Goal: Task Accomplishment & Management: Complete application form

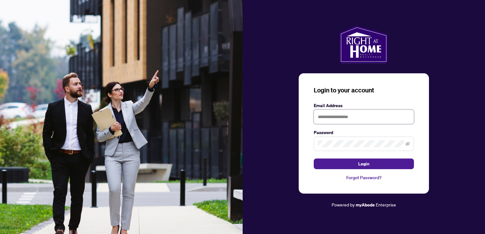
click at [329, 117] on input "text" at bounding box center [364, 117] width 100 height 14
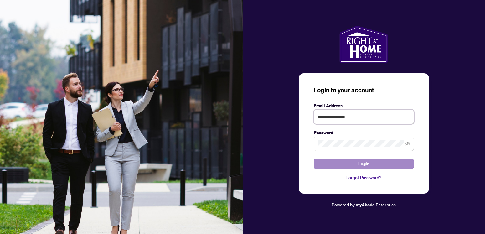
type input "**********"
click at [376, 166] on button "Login" at bounding box center [364, 163] width 100 height 11
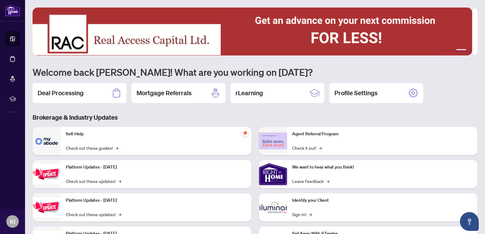
click at [90, 114] on h3 "Brokerage & Industry Updates" at bounding box center [255, 117] width 445 height 9
click at [55, 87] on div "Deal Processing" at bounding box center [80, 93] width 94 height 20
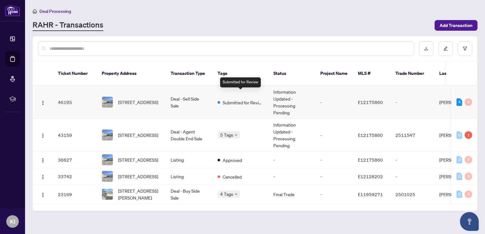
click at [220, 98] on div "Submitted for Review" at bounding box center [241, 102] width 46 height 8
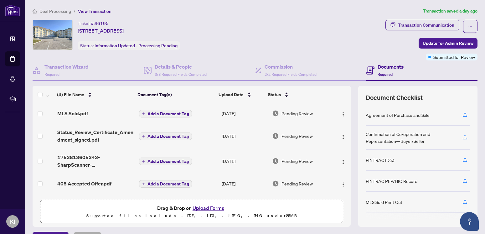
click at [53, 12] on span "Deal Processing" at bounding box center [55, 11] width 32 height 6
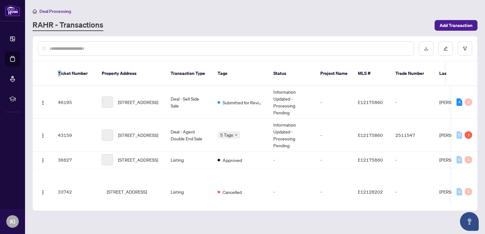
drag, startPoint x: 54, startPoint y: 20, endPoint x: 68, endPoint y: 87, distance: 68.3
click at [68, 87] on main "Deal Processing [PERSON_NAME] - Transactions Add Transaction Ticket Number Prop…" at bounding box center [255, 117] width 460 height 234
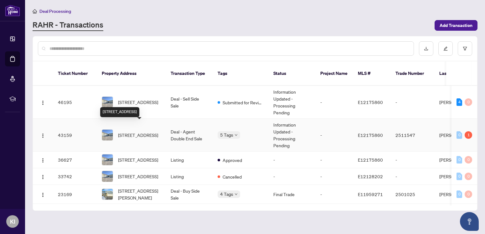
click at [124, 132] on span "[STREET_ADDRESS]" at bounding box center [138, 135] width 40 height 7
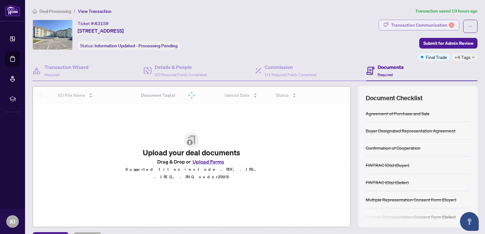
click at [411, 23] on div "Transaction Communication 1" at bounding box center [422, 25] width 63 height 10
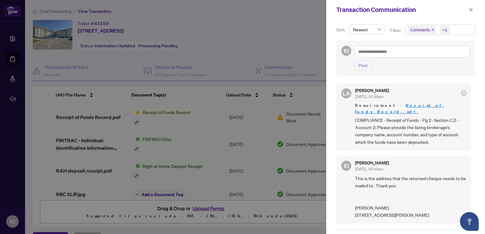
click at [311, 52] on div at bounding box center [242, 117] width 485 height 234
click at [307, 39] on div at bounding box center [242, 117] width 485 height 234
click at [470, 9] on icon "close" at bounding box center [470, 9] width 3 height 3
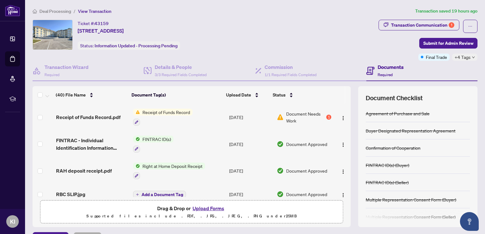
click at [61, 12] on span "Deal Processing" at bounding box center [55, 11] width 32 height 6
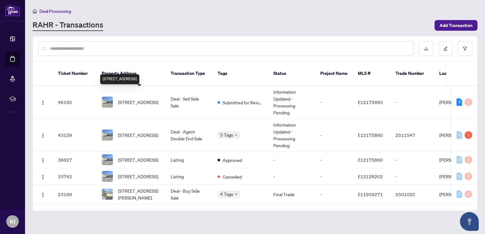
click at [128, 99] on span "[STREET_ADDRESS]" at bounding box center [138, 102] width 40 height 7
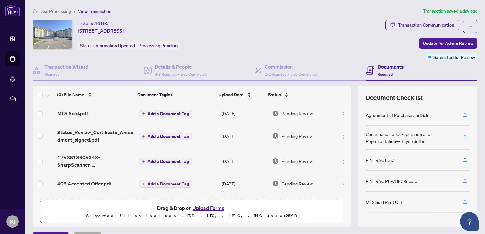
scroll to position [101, 0]
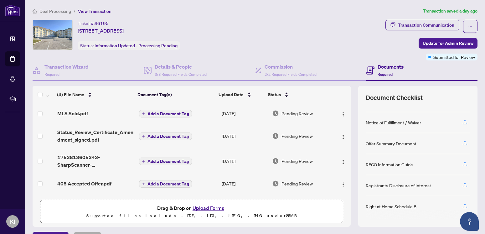
click at [65, 10] on span "Deal Processing" at bounding box center [55, 11] width 32 height 6
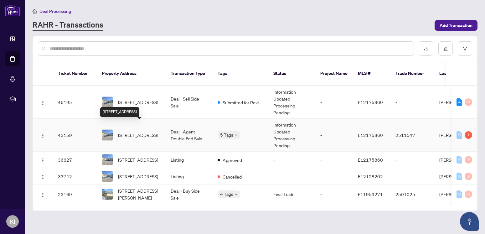
click at [154, 132] on span "[STREET_ADDRESS]" at bounding box center [138, 135] width 40 height 7
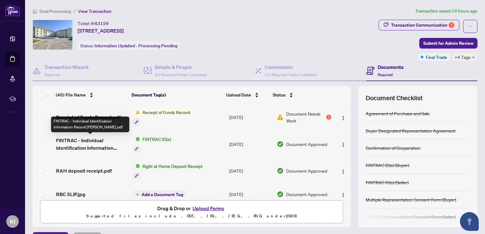
click at [96, 141] on span "FINTRAC - Individual Identification Information Record [PERSON_NAME].pdf" at bounding box center [92, 144] width 72 height 15
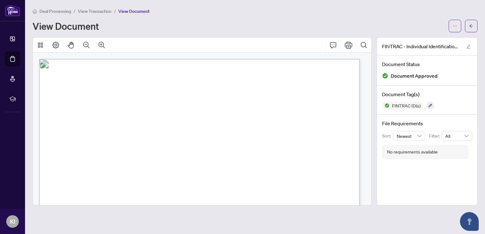
scroll to position [139, 0]
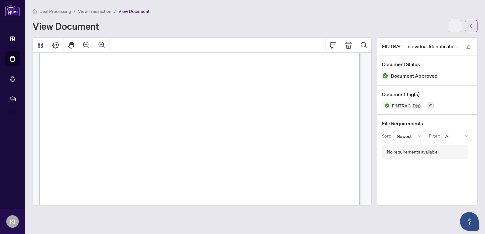
click at [458, 25] on button "button" at bounding box center [455, 26] width 13 height 13
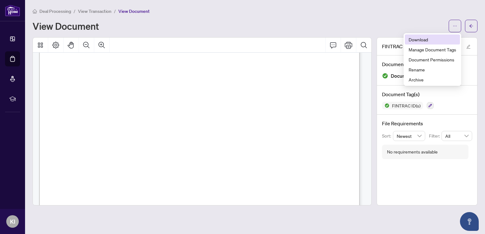
click at [427, 42] on span "Download" at bounding box center [433, 39] width 48 height 7
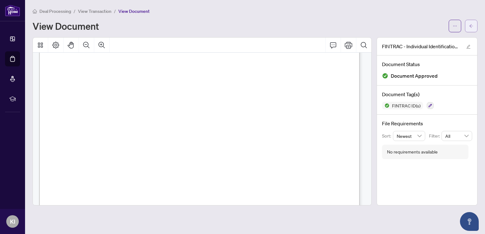
click at [476, 27] on button "button" at bounding box center [471, 26] width 13 height 13
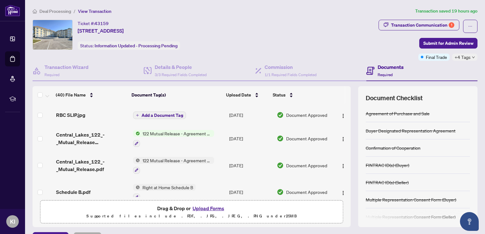
scroll to position [158, 0]
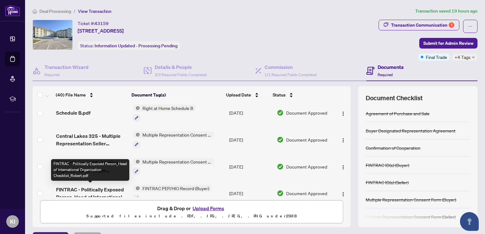
click at [111, 186] on span "FINTRAC - Politically Exposed Person_Head of International Organization Checkli…" at bounding box center [92, 193] width 72 height 15
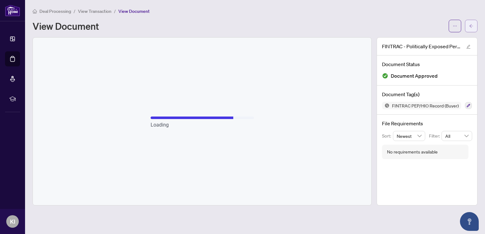
click at [468, 24] on button "button" at bounding box center [471, 26] width 13 height 13
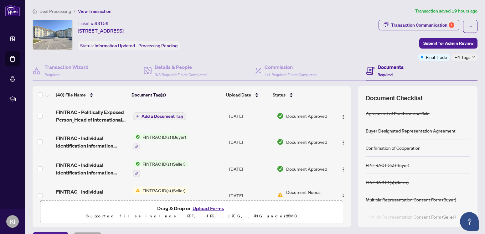
scroll to position [660, 0]
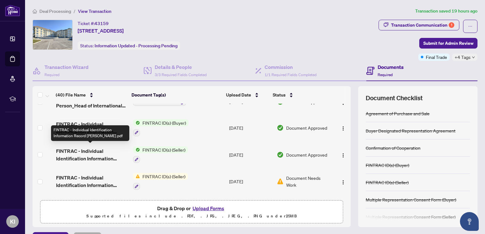
click at [88, 154] on span "FINTRAC - Individual Identification Information Record [PERSON_NAME].pdf" at bounding box center [92, 154] width 72 height 15
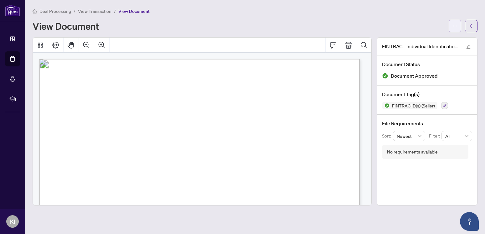
click at [450, 30] on button "button" at bounding box center [455, 26] width 13 height 13
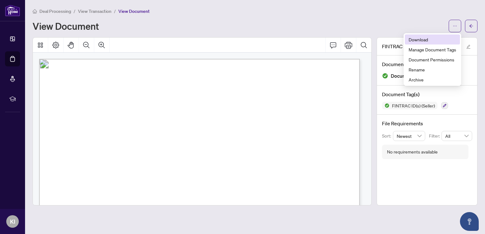
click at [445, 39] on span "Download" at bounding box center [433, 39] width 48 height 7
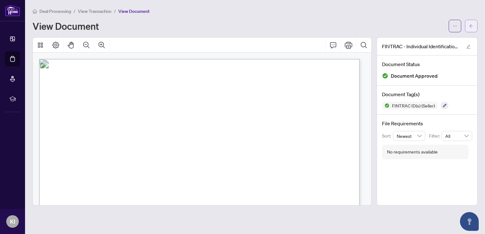
click at [471, 21] on span "button" at bounding box center [471, 26] width 4 height 10
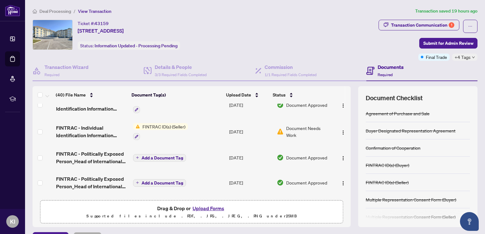
scroll to position [723, 0]
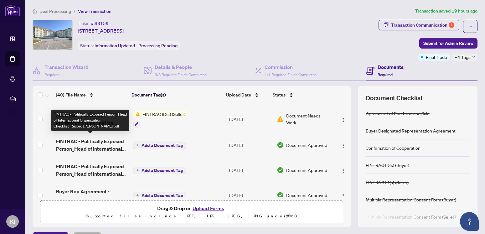
click at [109, 143] on span "FINTRAC - Politically Exposed Person_Head of International Organization Checkli…" at bounding box center [92, 144] width 72 height 15
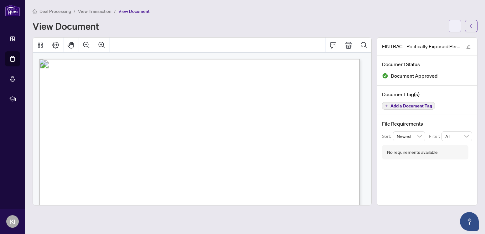
click at [457, 27] on button "button" at bounding box center [455, 26] width 13 height 13
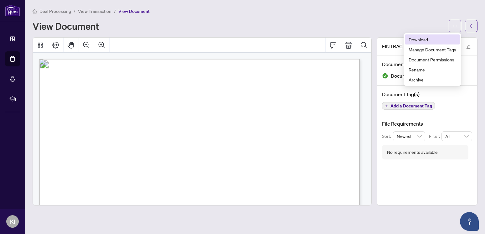
click at [441, 39] on span "Download" at bounding box center [433, 39] width 48 height 7
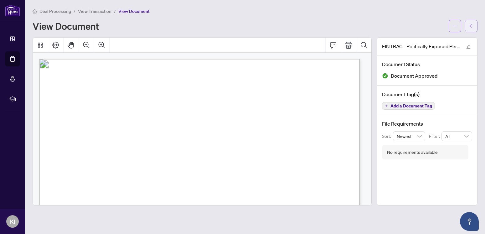
click at [475, 24] on button "button" at bounding box center [471, 26] width 13 height 13
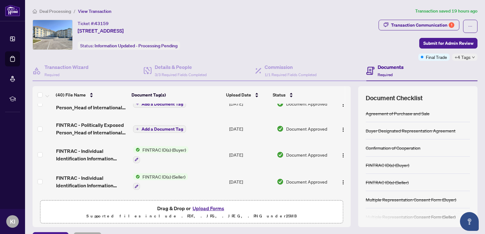
scroll to position [713, 0]
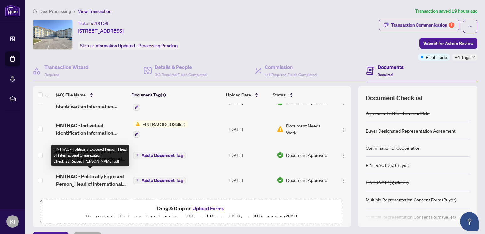
click at [85, 173] on span "FINTRAC - Politically Exposed Person_Head of International Organization Checkli…" at bounding box center [92, 180] width 72 height 15
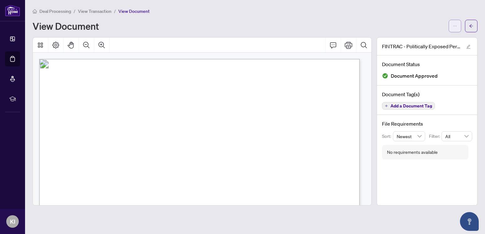
click at [458, 22] on button "button" at bounding box center [455, 26] width 13 height 13
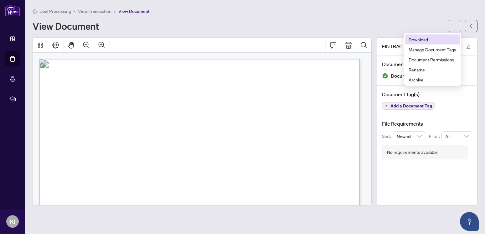
click at [421, 40] on span "Download" at bounding box center [433, 39] width 48 height 7
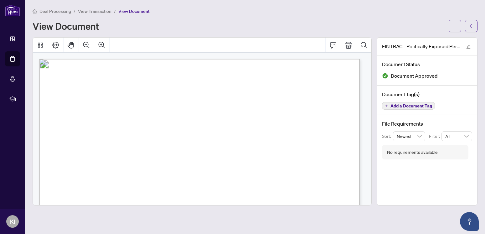
click at [51, 13] on span "Deal Processing" at bounding box center [55, 11] width 32 height 6
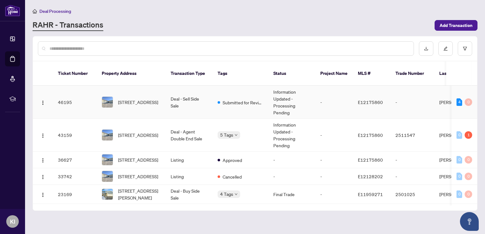
click at [128, 99] on span "[STREET_ADDRESS]" at bounding box center [138, 102] width 40 height 7
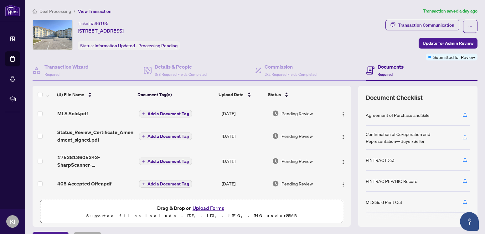
click at [202, 207] on button "Upload Forms" at bounding box center [208, 208] width 35 height 8
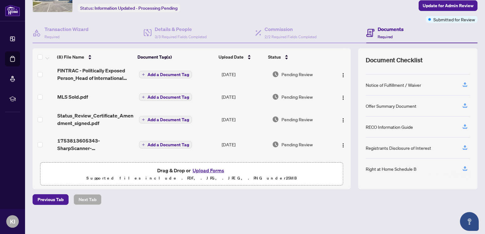
scroll to position [103, 0]
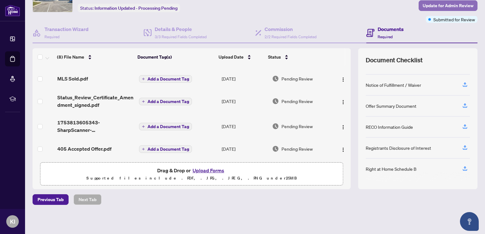
click at [435, 9] on span "Update for Admin Review" at bounding box center [448, 6] width 51 height 10
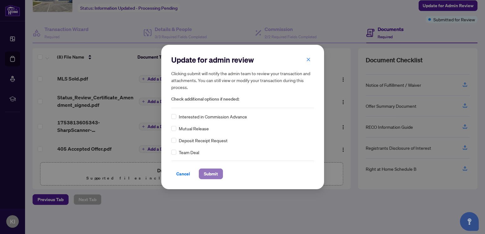
click at [217, 172] on span "Submit" at bounding box center [211, 174] width 14 height 10
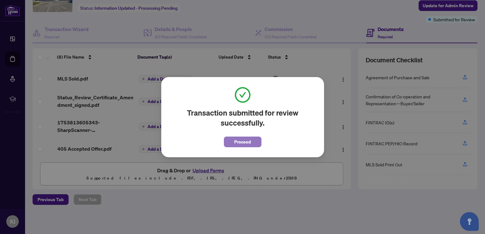
click at [238, 145] on span "Proceed" at bounding box center [242, 142] width 17 height 10
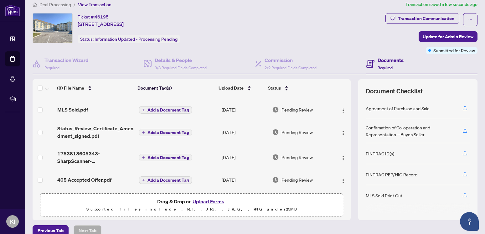
scroll to position [0, 0]
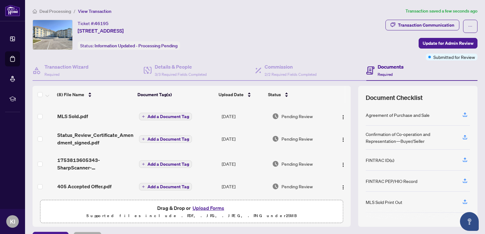
click at [53, 9] on span "Deal Processing" at bounding box center [55, 11] width 32 height 6
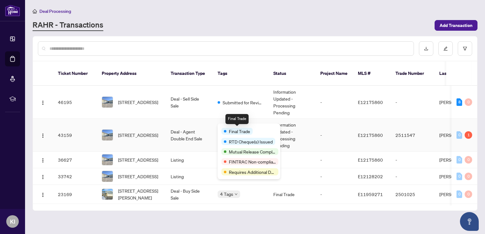
click at [224, 129] on div "Final Trade" at bounding box center [236, 131] width 31 height 7
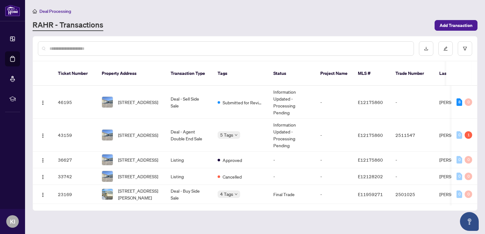
scroll to position [85, 0]
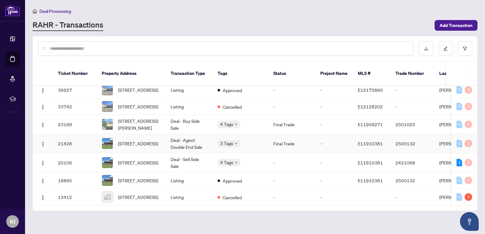
click at [162, 134] on td "[STREET_ADDRESS]" at bounding box center [131, 143] width 69 height 19
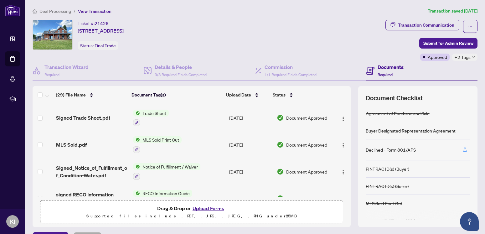
scroll to position [238, 0]
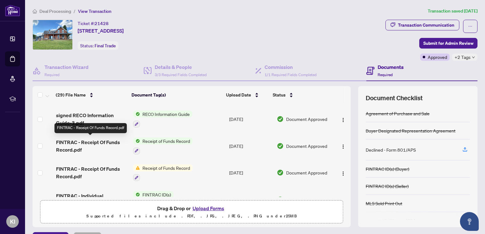
click at [104, 142] on span "FINTRAC - Receipt Of Funds Record.pdf" at bounding box center [92, 145] width 72 height 15
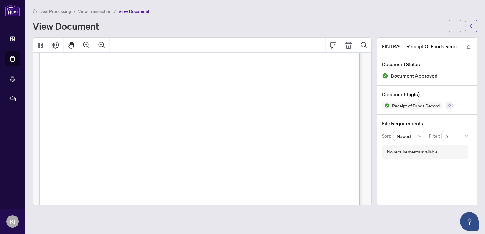
scroll to position [458, 0]
click at [58, 12] on span "Deal Processing" at bounding box center [55, 11] width 32 height 6
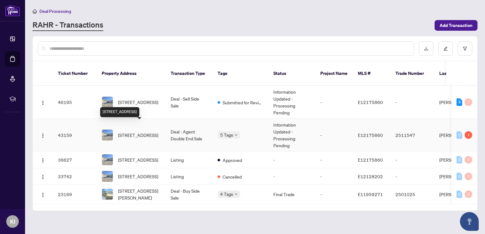
click at [131, 132] on span "[STREET_ADDRESS]" at bounding box center [138, 135] width 40 height 7
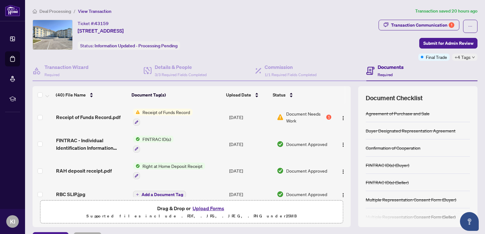
click at [205, 209] on button "Upload Forms" at bounding box center [208, 208] width 35 height 8
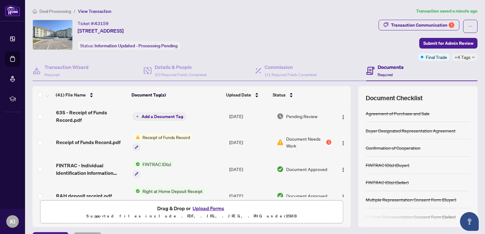
click at [147, 117] on span "Add a Document Tag" at bounding box center [163, 116] width 42 height 4
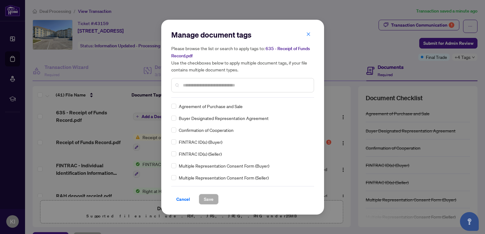
scroll to position [70, 0]
click at [203, 121] on span "Receipt of Funds Record" at bounding box center [203, 119] width 48 height 7
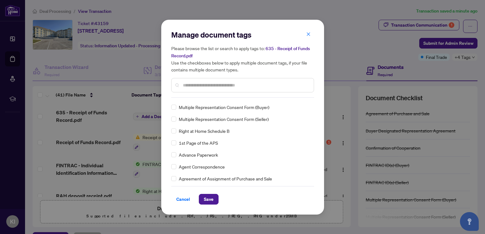
scroll to position [0, 0]
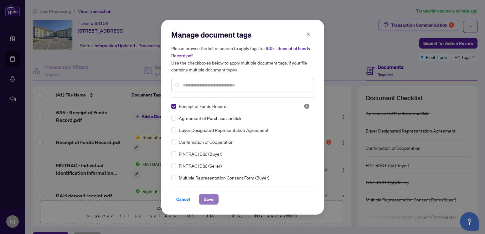
click at [206, 199] on span "Save" at bounding box center [209, 199] width 10 height 10
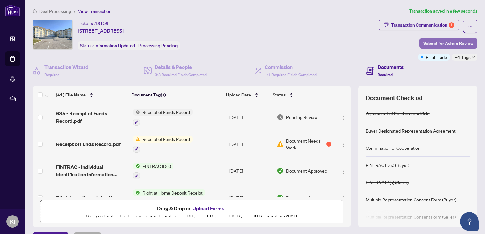
click at [442, 45] on span "Submit for Admin Review" at bounding box center [448, 43] width 50 height 10
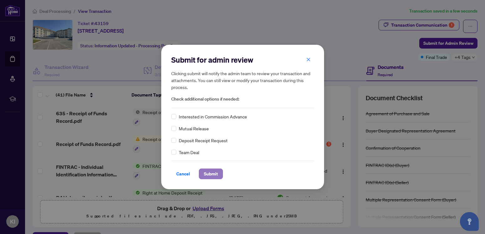
click at [210, 170] on span "Submit" at bounding box center [211, 174] width 14 height 10
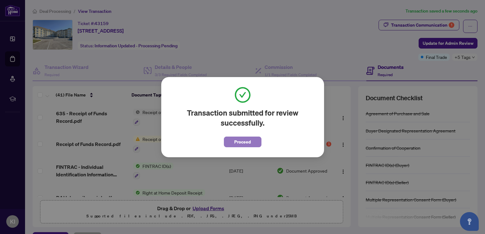
click at [251, 143] on button "Proceed" at bounding box center [243, 142] width 38 height 11
